Goal: Task Accomplishment & Management: Use online tool/utility

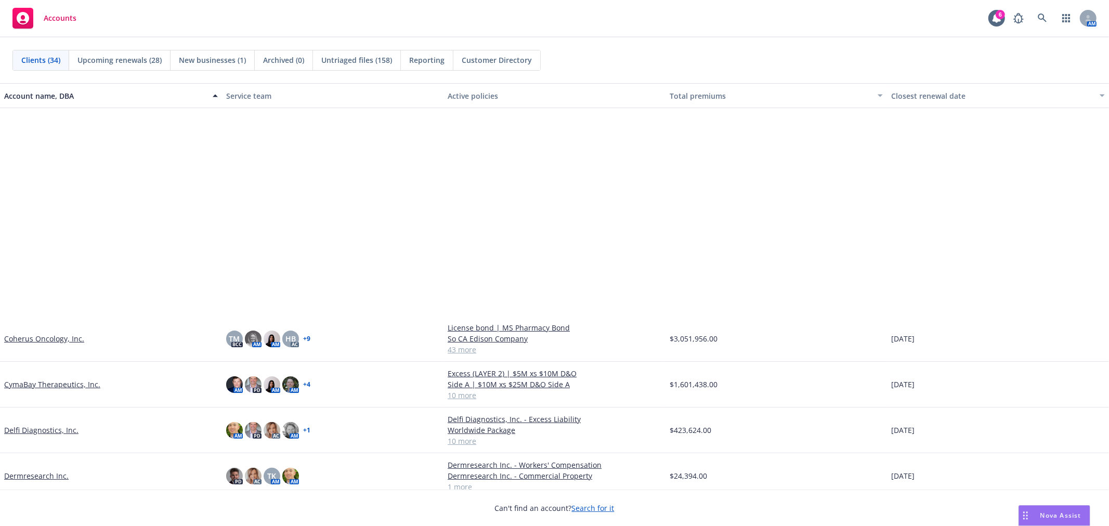
scroll to position [289, 0]
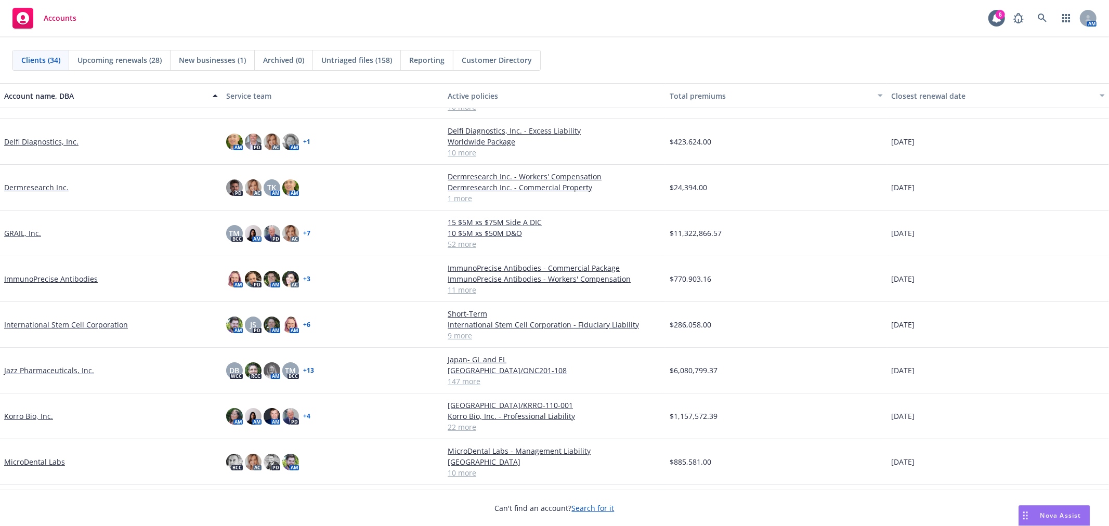
click at [17, 230] on link "GRAIL, Inc." at bounding box center [22, 233] width 37 height 11
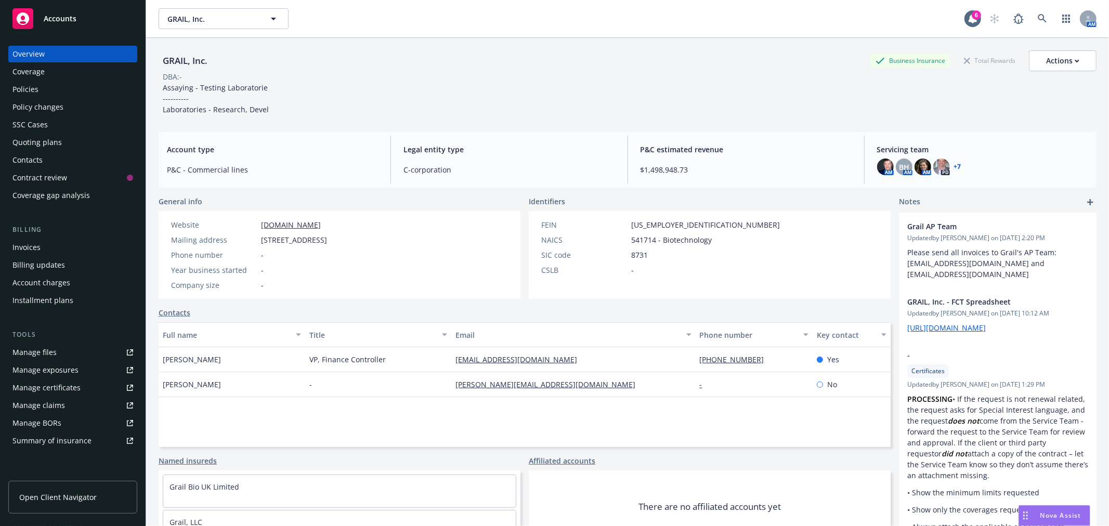
click at [57, 140] on div "Quoting plans" at bounding box center [36, 142] width 49 height 17
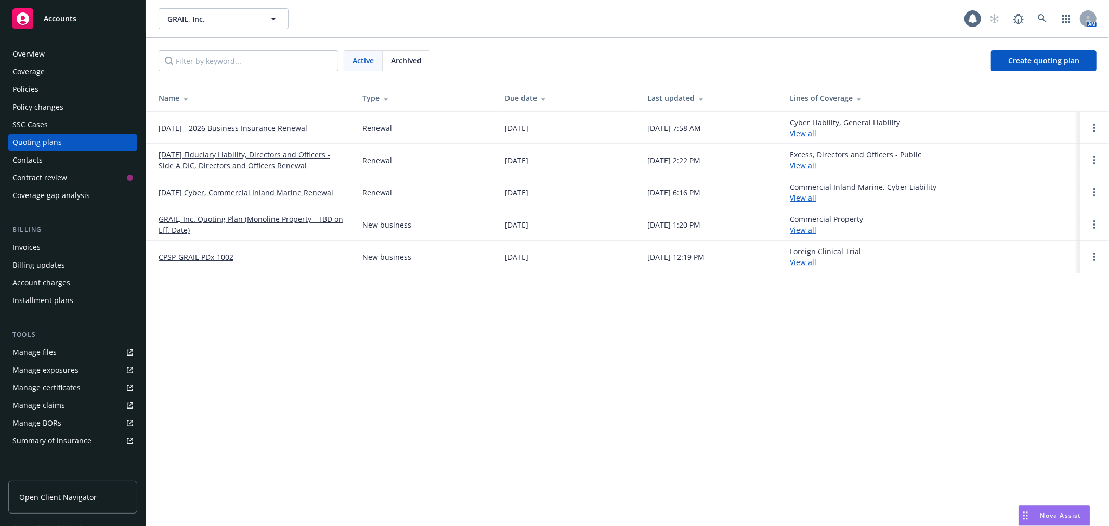
click at [208, 127] on link "[DATE] - 2026 Business Insurance Renewal" at bounding box center [233, 128] width 149 height 11
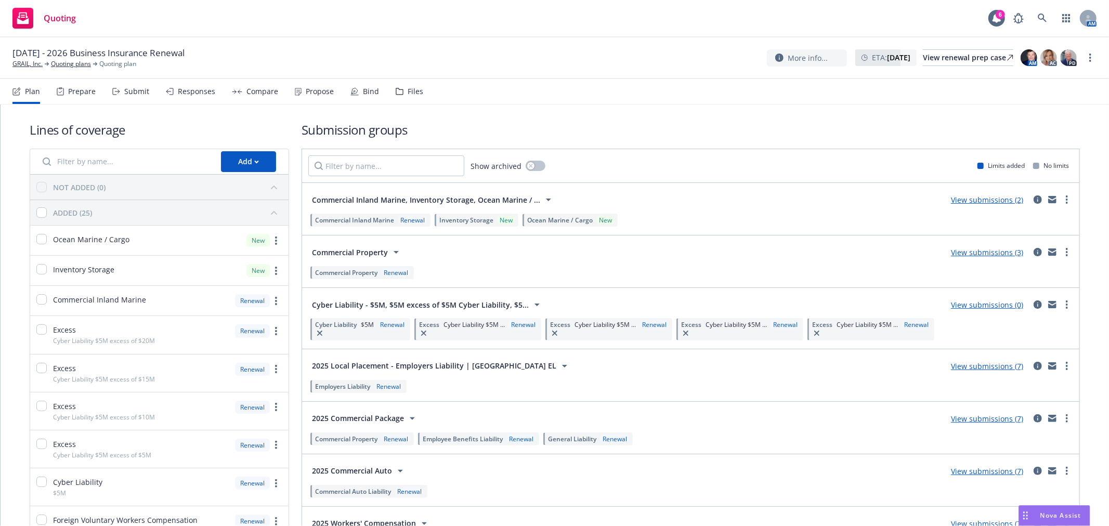
click at [135, 90] on div "Submit" at bounding box center [136, 91] width 25 height 8
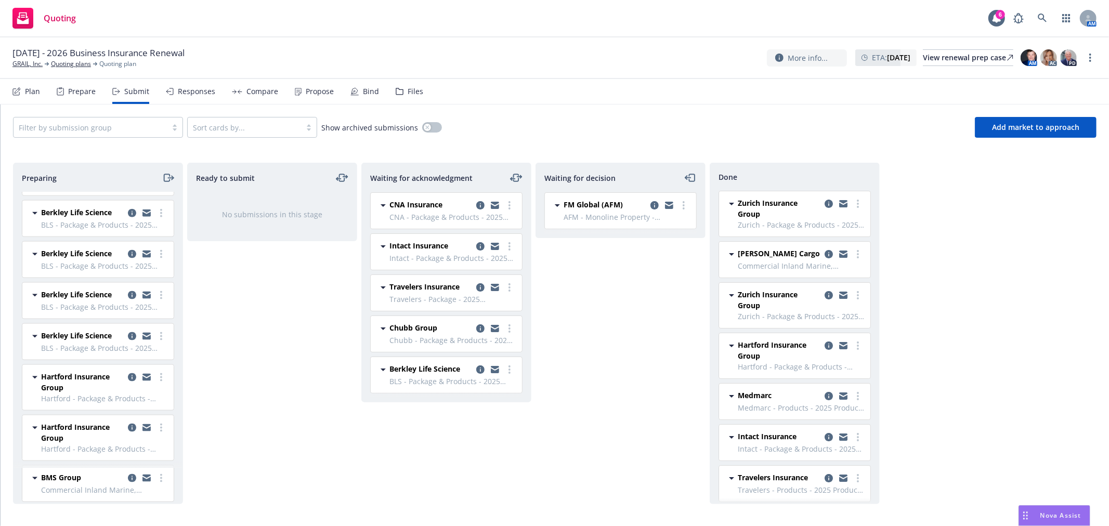
scroll to position [1156, 0]
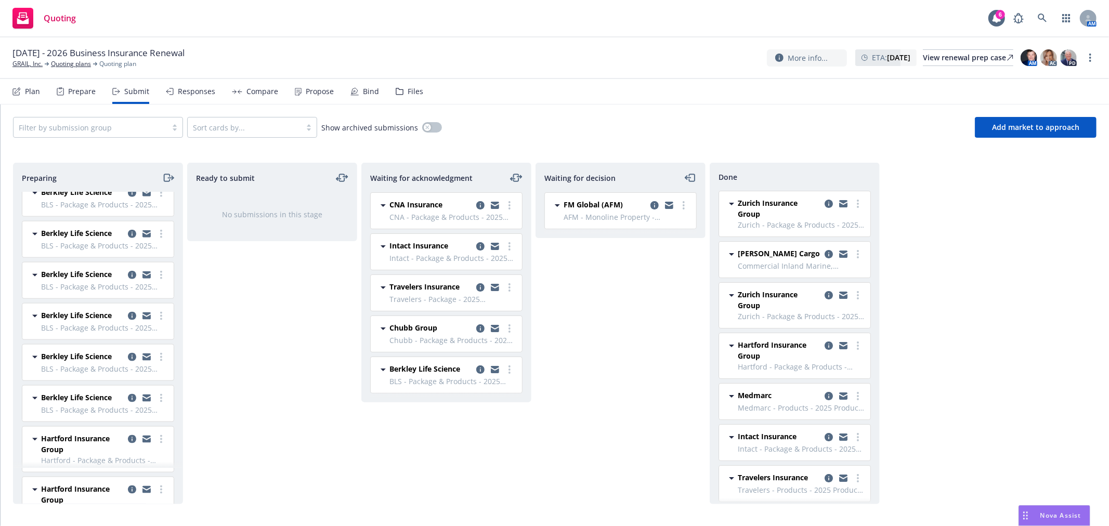
click at [81, 320] on span "Berkley Life Science" at bounding box center [76, 315] width 71 height 11
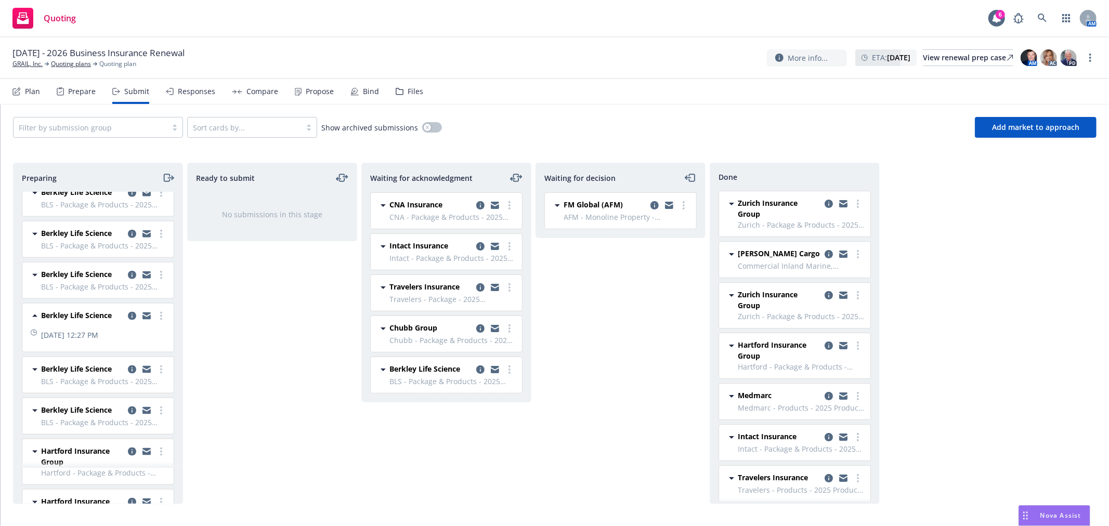
click at [78, 381] on span "BLS - Package & Products - 2025 Product Liability" at bounding box center [104, 381] width 126 height 11
click at [105, 373] on span "Berkley Life Science" at bounding box center [76, 369] width 71 height 11
click at [28, 94] on div "Plan" at bounding box center [32, 91] width 15 height 8
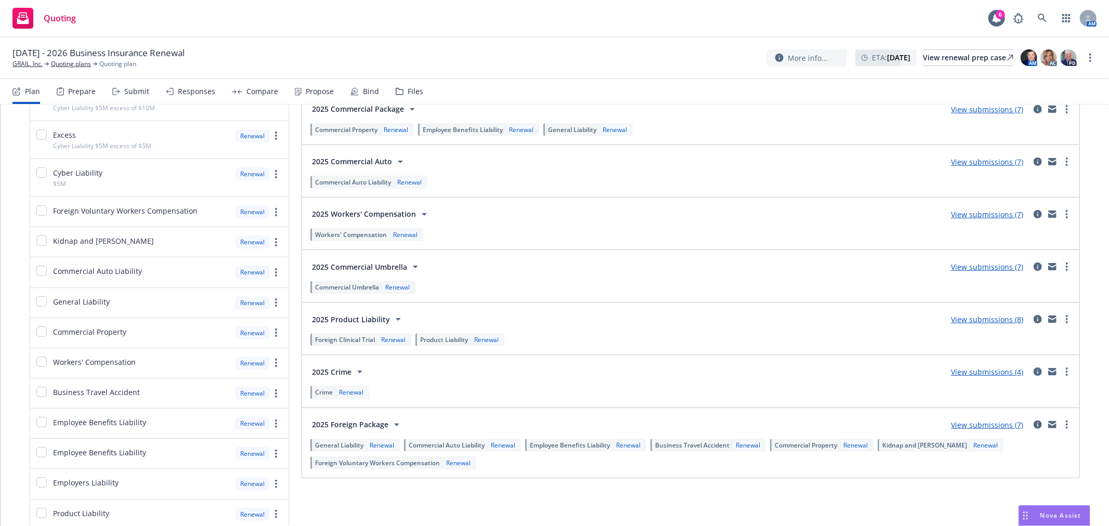
scroll to position [346, 0]
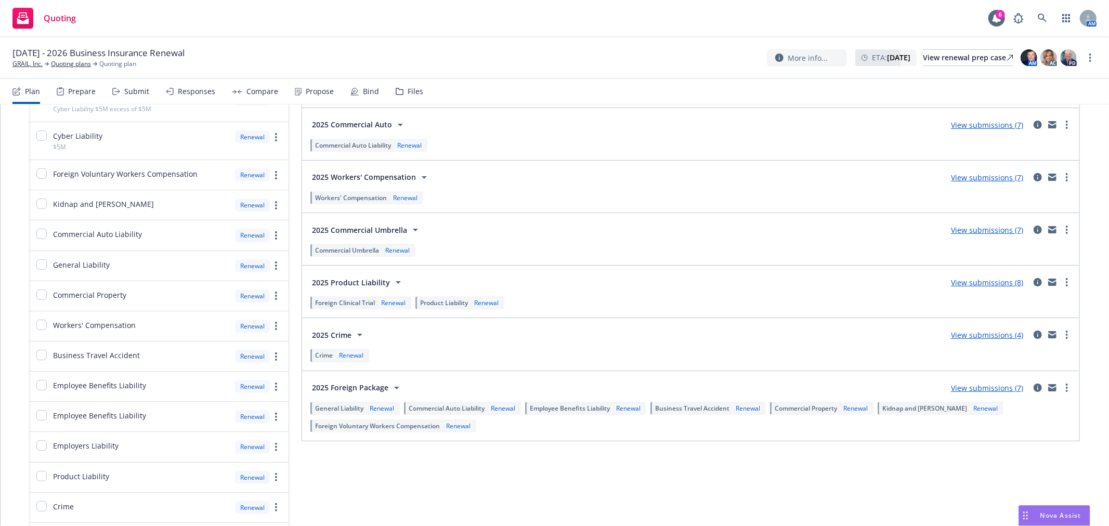
click at [990, 386] on link "View submissions (7)" at bounding box center [987, 388] width 72 height 10
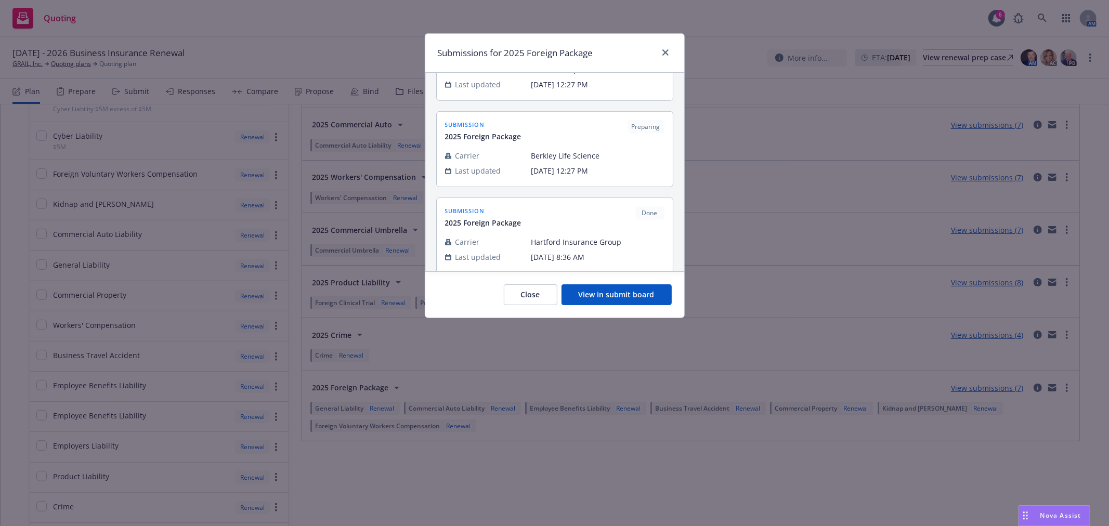
scroll to position [454, 0]
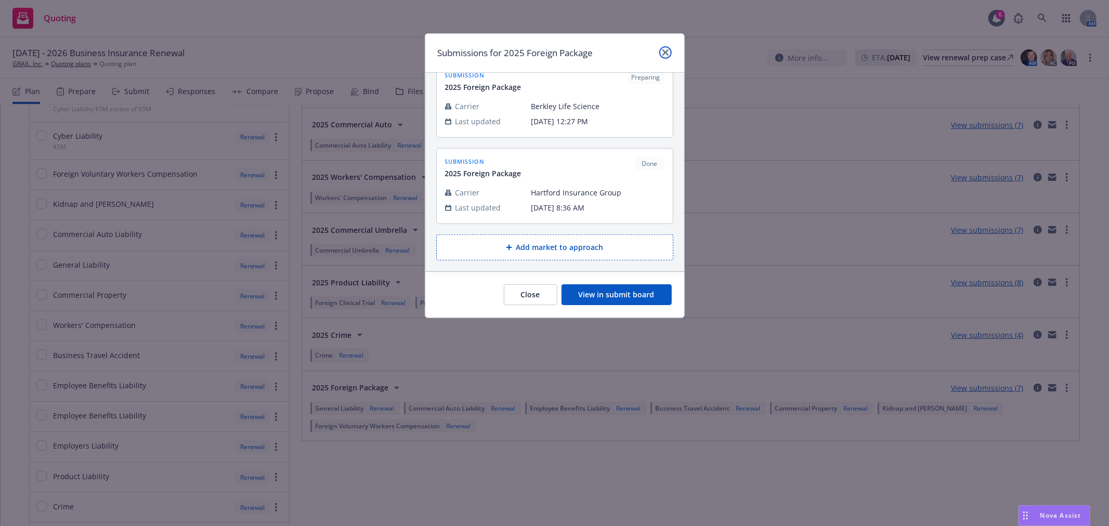
click at [666, 54] on icon "close" at bounding box center [666, 52] width 6 height 6
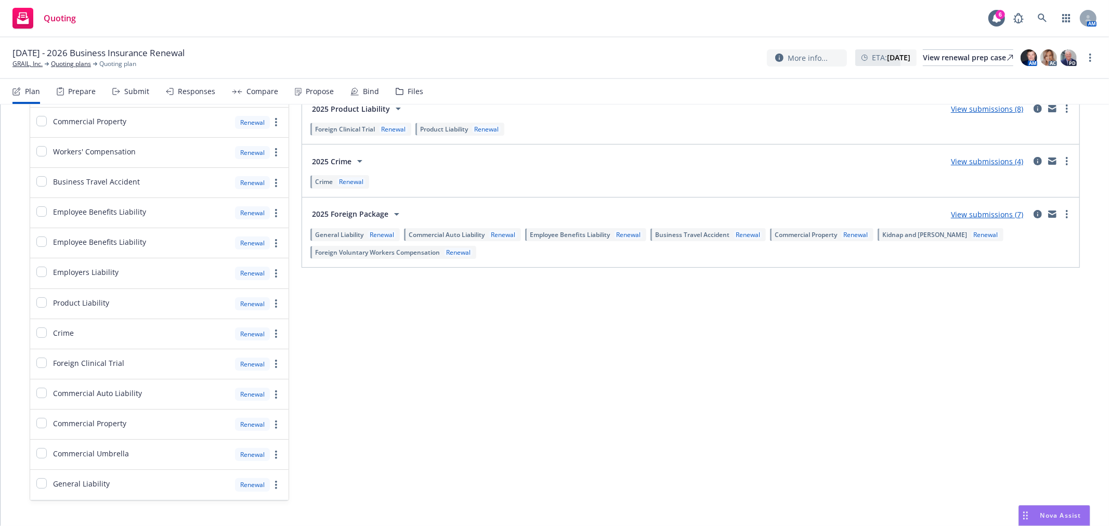
scroll to position [0, 0]
